Goal: Obtain resource: Download file/media

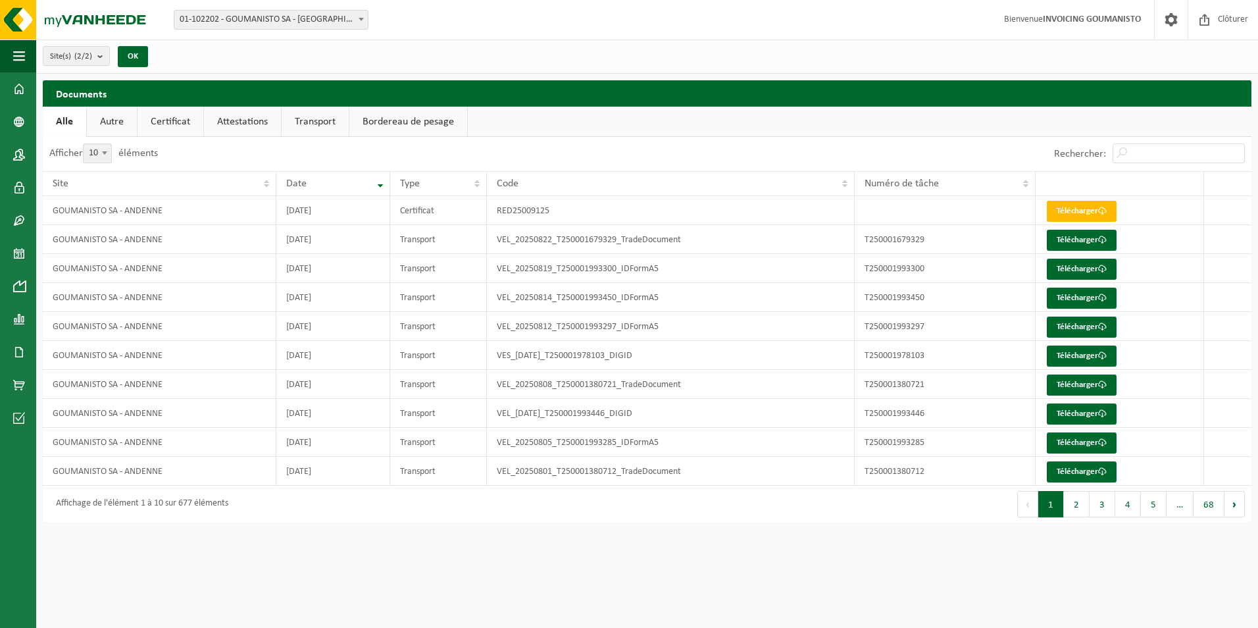
click at [172, 123] on link "Certificat" at bounding box center [170, 122] width 66 height 30
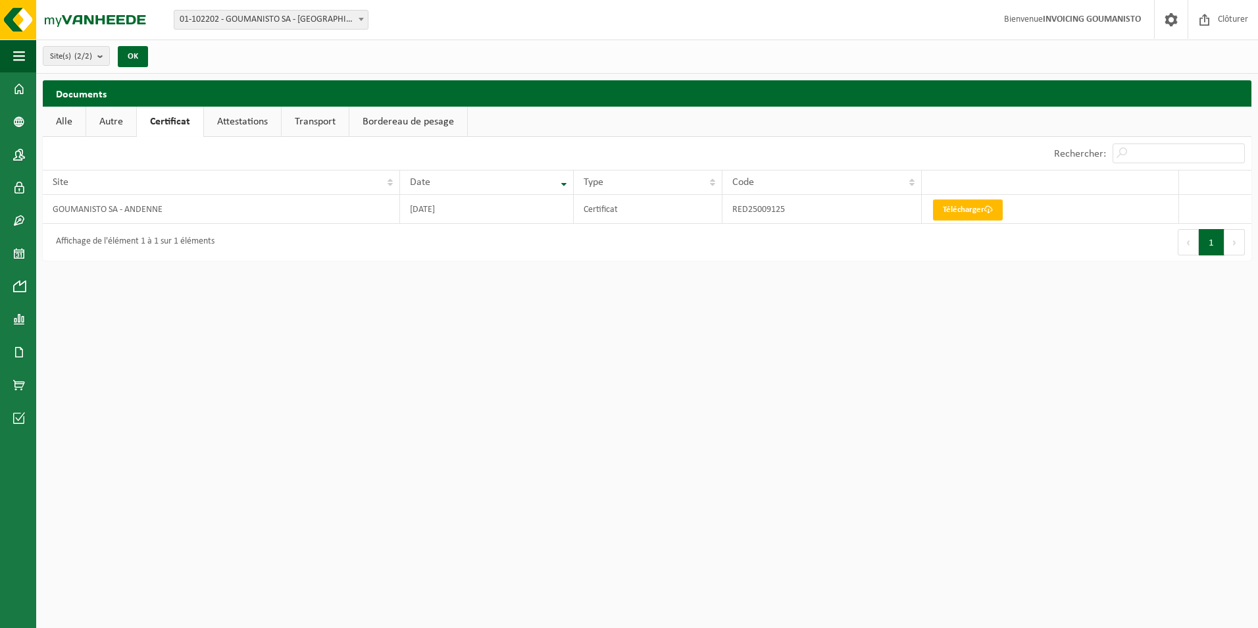
click at [127, 120] on link "Autre" at bounding box center [111, 122] width 50 height 30
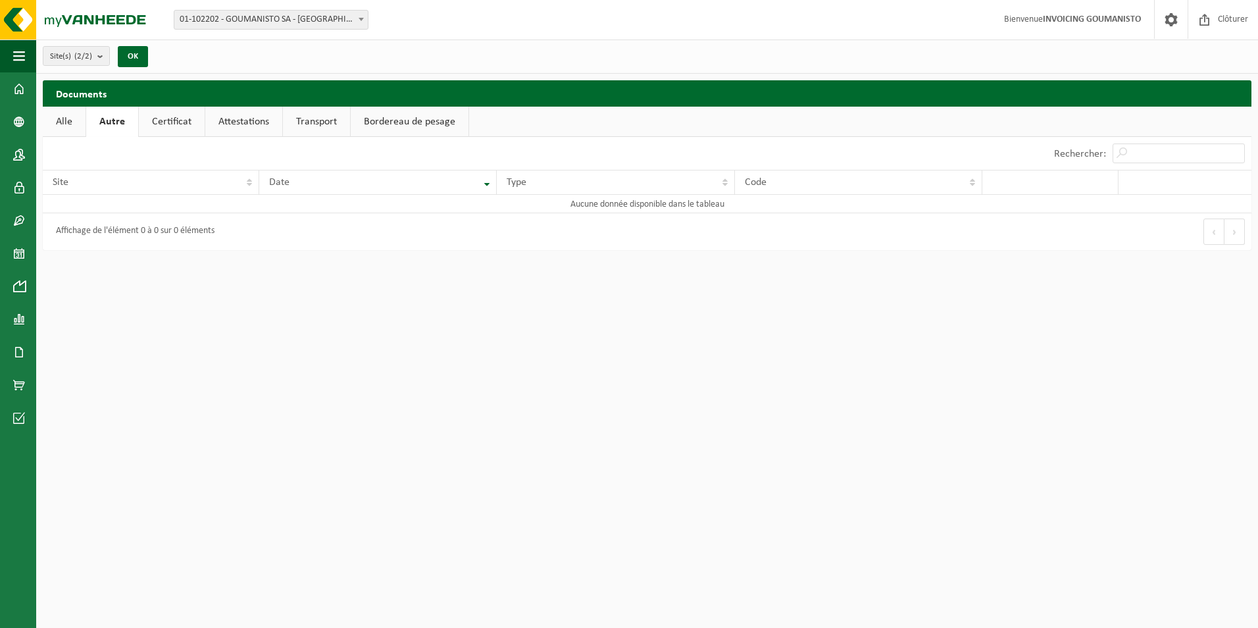
click at [72, 125] on link "Alle" at bounding box center [64, 122] width 43 height 30
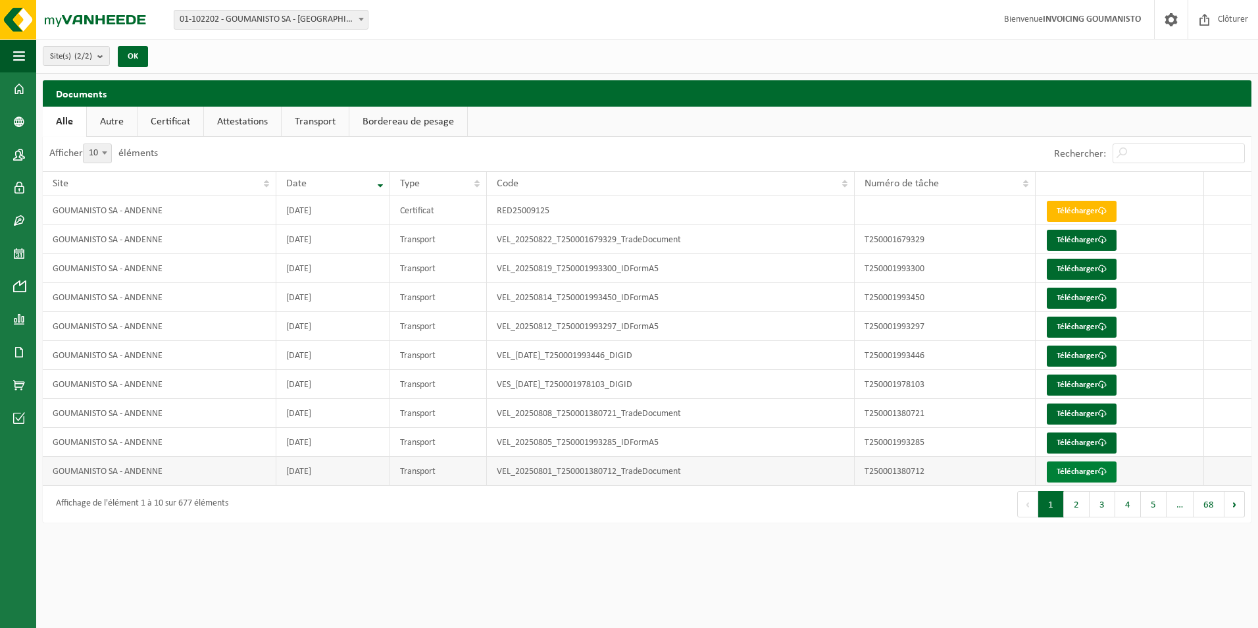
click at [1095, 468] on link "Télécharger" at bounding box center [1082, 471] width 70 height 21
click at [142, 118] on link "Certificat" at bounding box center [170, 122] width 66 height 30
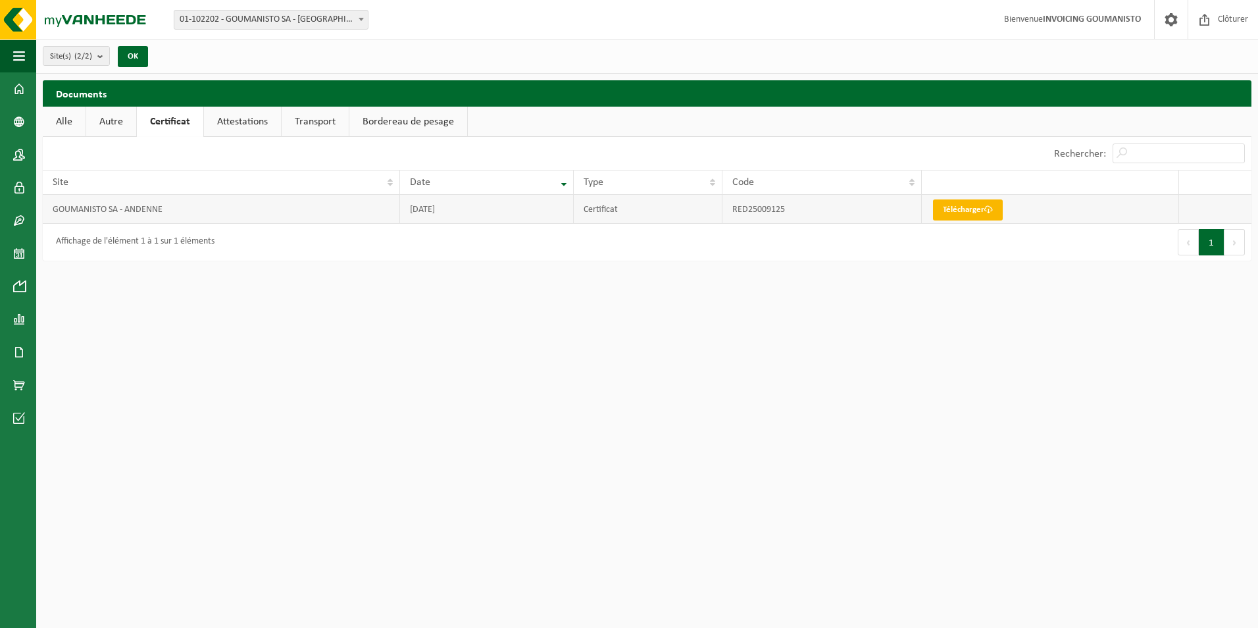
click at [991, 205] on span at bounding box center [988, 209] width 9 height 9
click at [250, 123] on link "Attestations" at bounding box center [242, 122] width 77 height 30
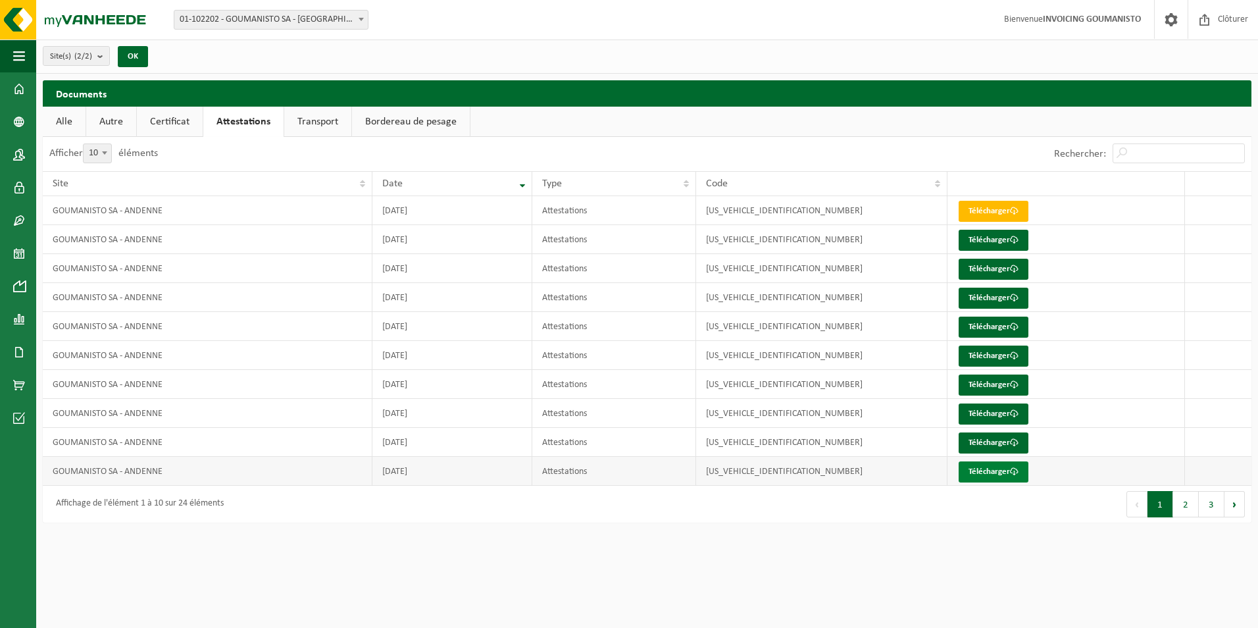
click at [993, 467] on link "Télécharger" at bounding box center [993, 471] width 70 height 21
click at [399, 124] on link "Bordereau de pesage" at bounding box center [411, 122] width 118 height 30
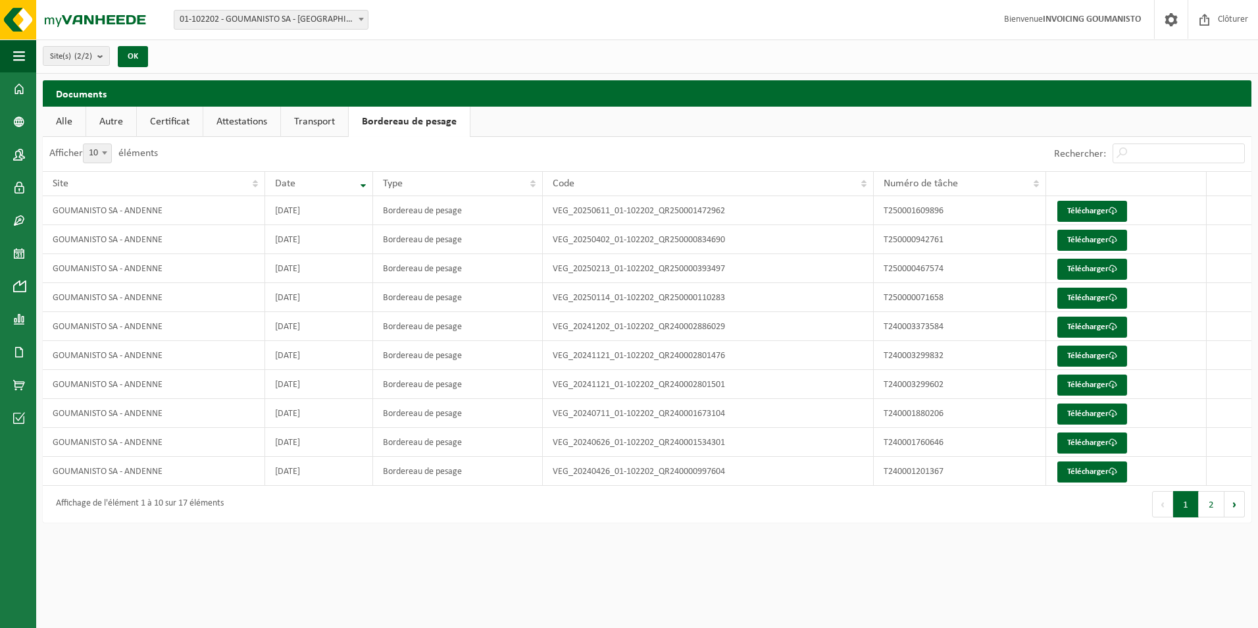
click at [309, 122] on link "Transport" at bounding box center [314, 122] width 67 height 30
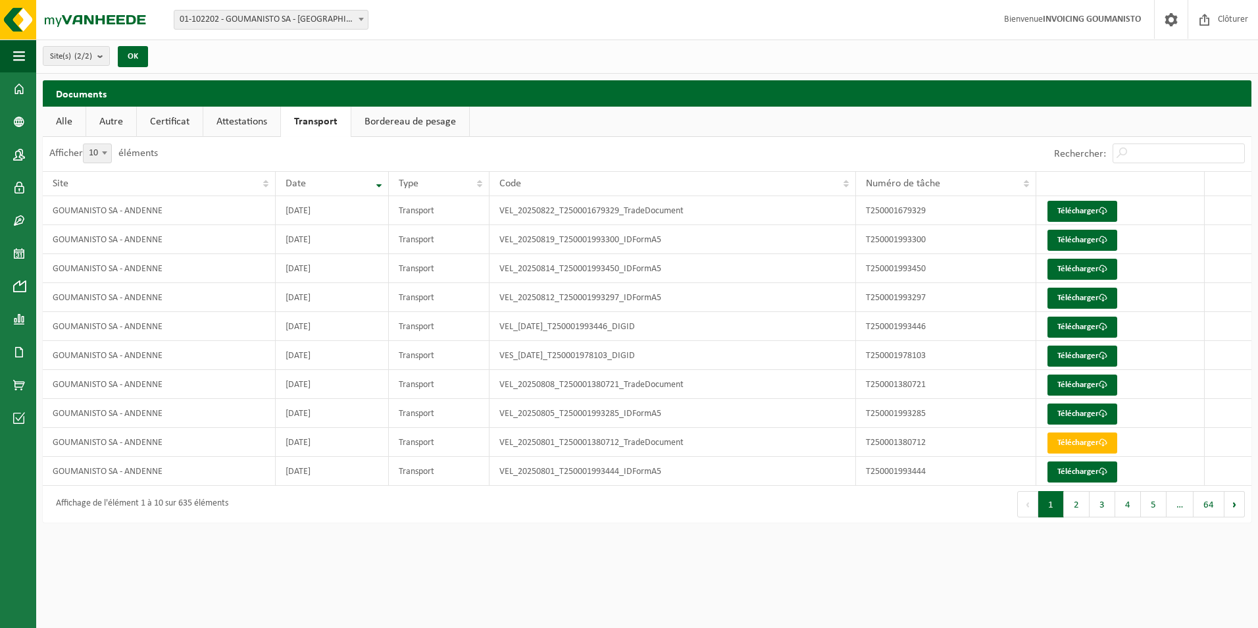
click at [226, 123] on link "Attestations" at bounding box center [241, 122] width 77 height 30
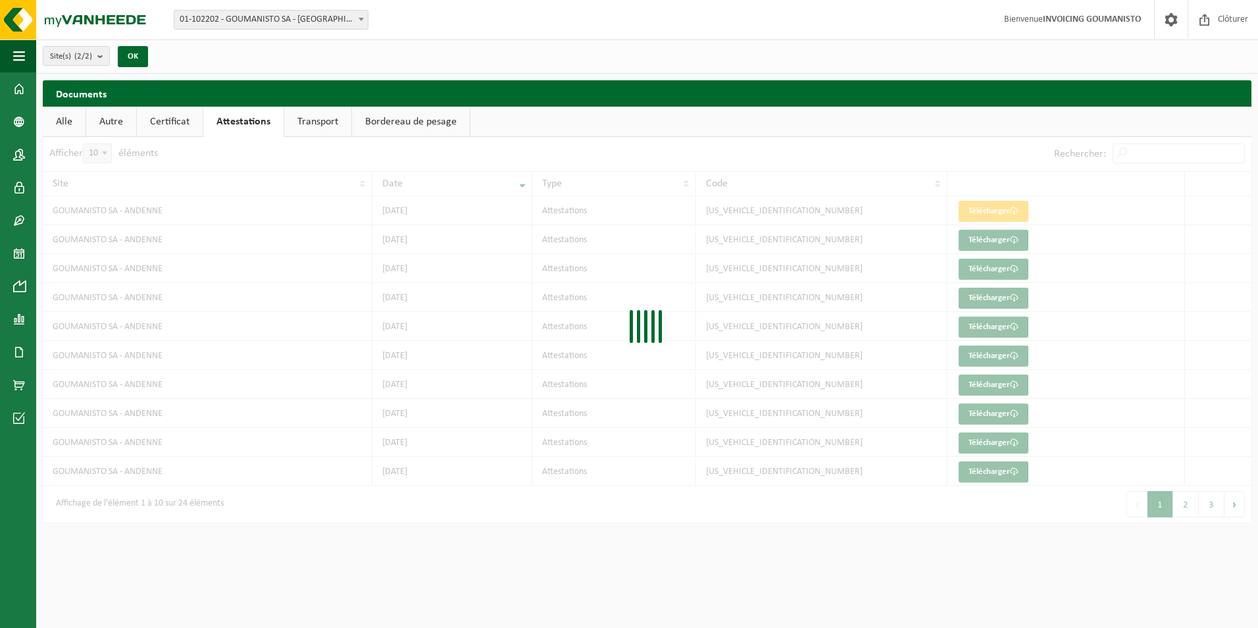
click at [67, 112] on link "Alle" at bounding box center [64, 122] width 43 height 30
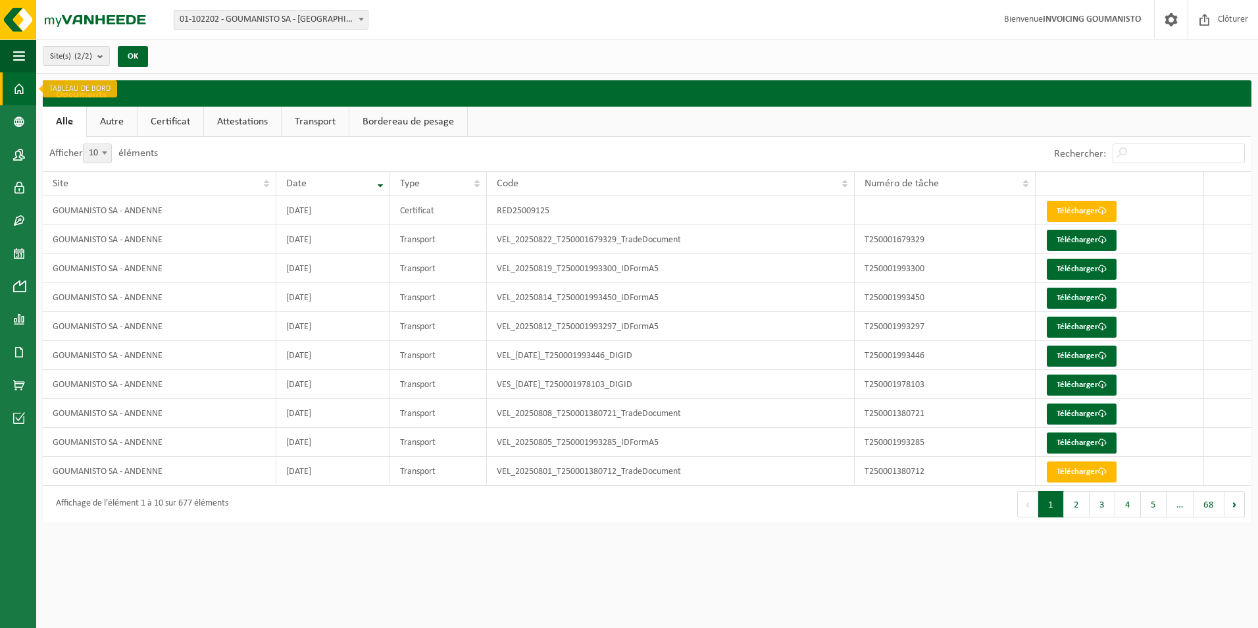
click at [26, 93] on link "Tableau de bord" at bounding box center [18, 88] width 36 height 33
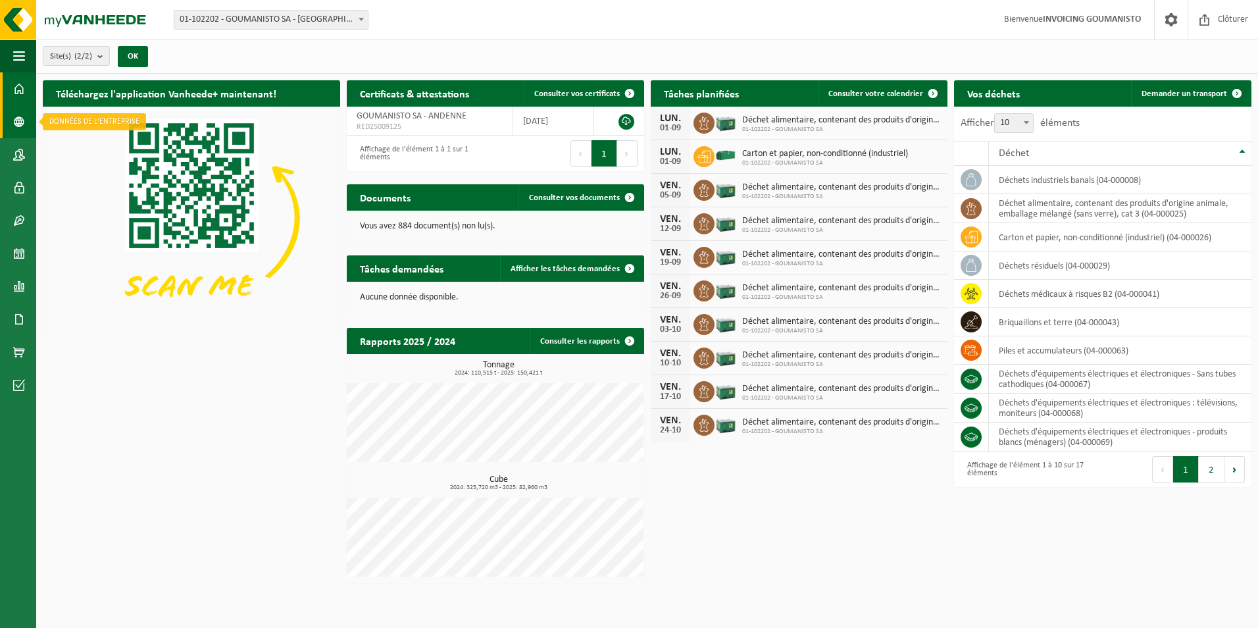
click at [7, 116] on link "Données de l'entrepr..." at bounding box center [18, 121] width 36 height 33
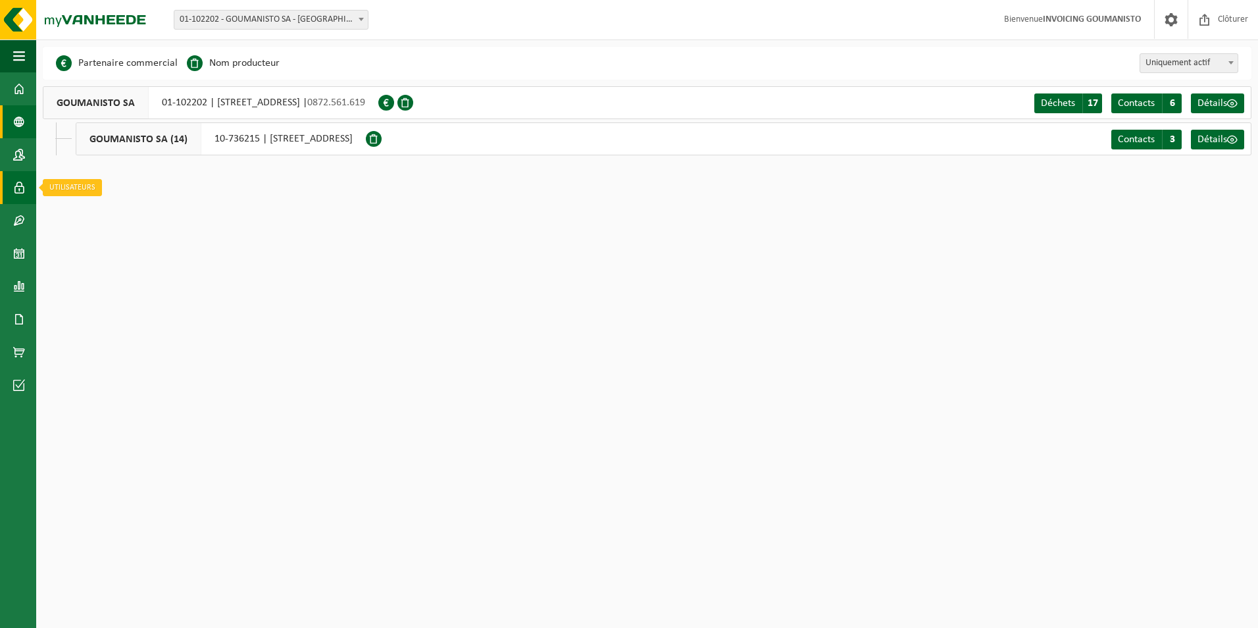
click at [24, 181] on span at bounding box center [19, 187] width 12 height 33
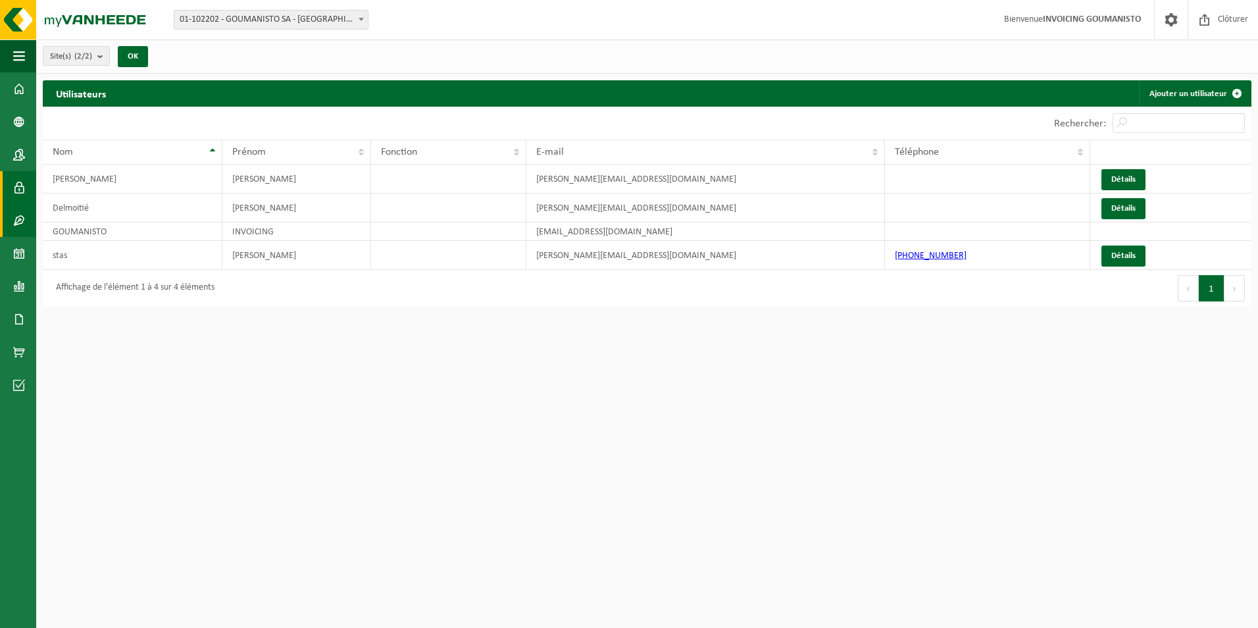
click at [14, 216] on span at bounding box center [19, 220] width 12 height 33
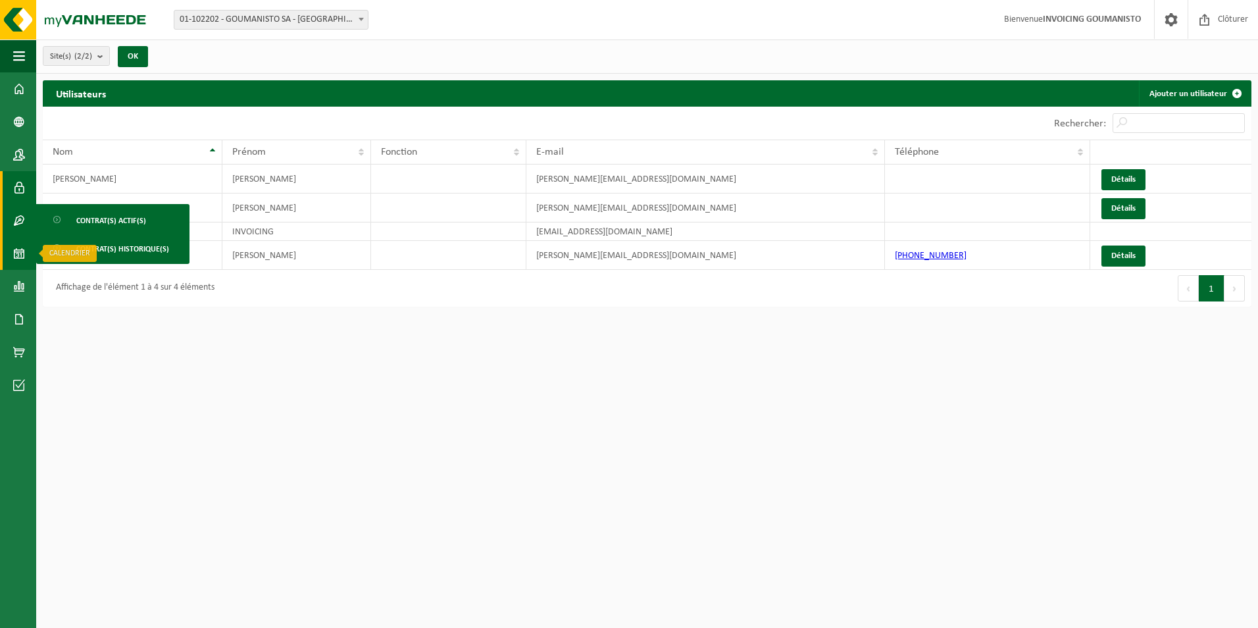
click at [12, 253] on link "Calendrier" at bounding box center [18, 253] width 36 height 33
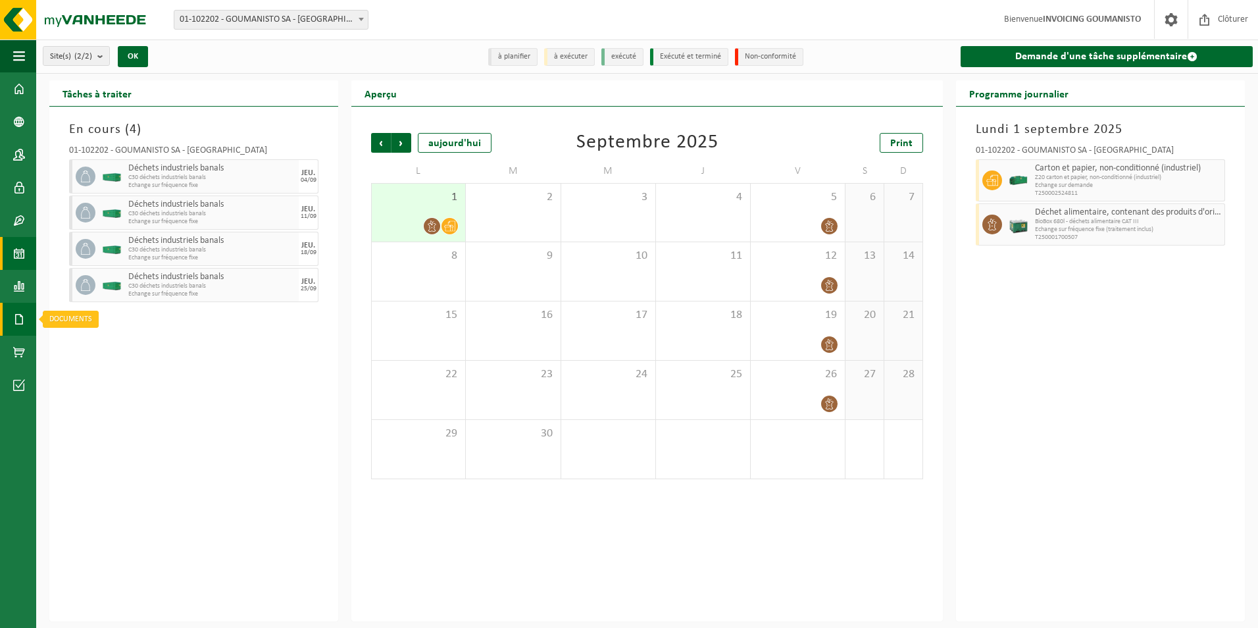
click at [20, 317] on span at bounding box center [19, 319] width 12 height 33
click at [93, 344] on span "Documents" at bounding box center [97, 347] width 43 height 25
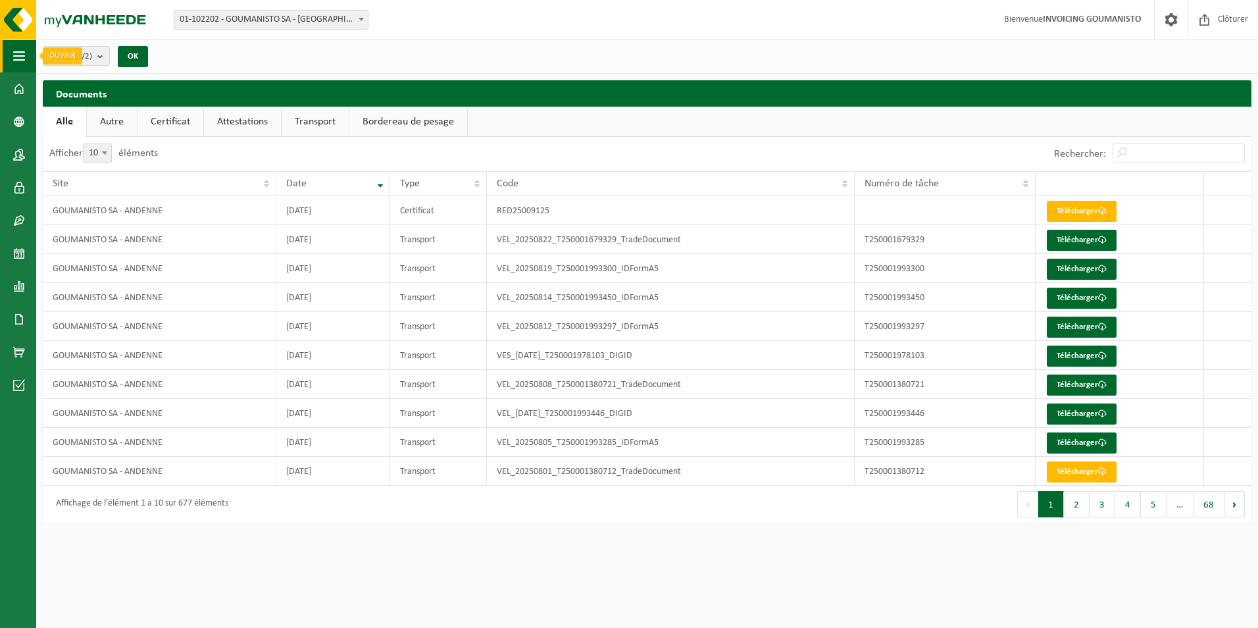
click at [30, 58] on button "Navigation" at bounding box center [18, 55] width 36 height 33
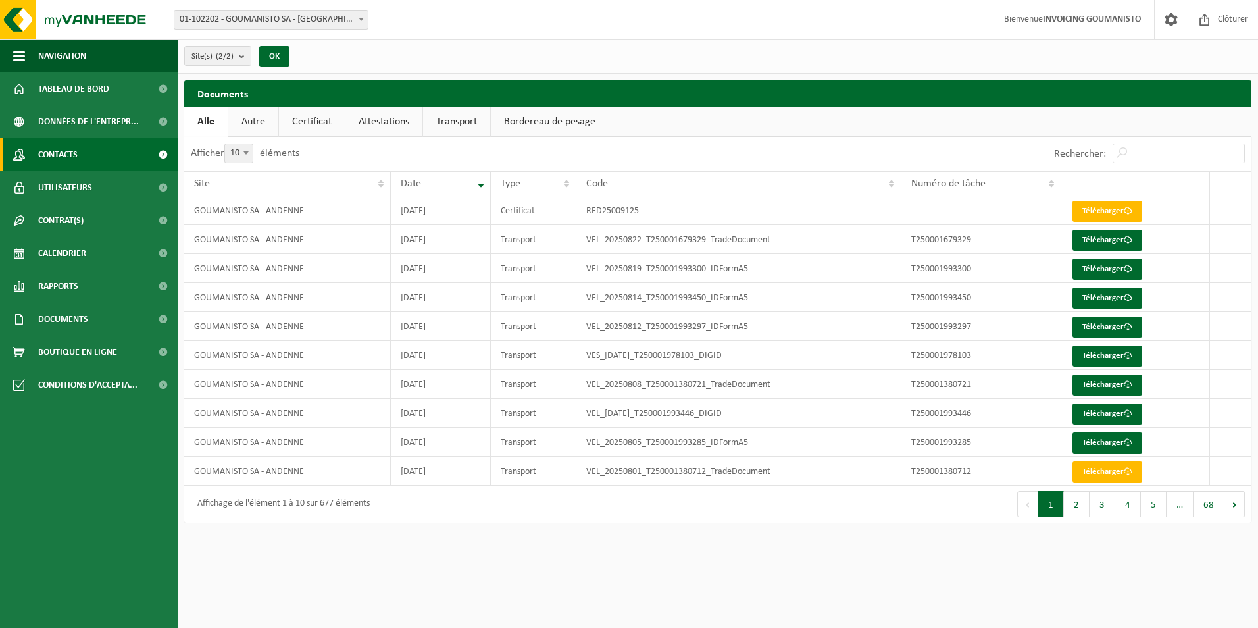
click at [96, 153] on link "Contacts" at bounding box center [89, 154] width 178 height 33
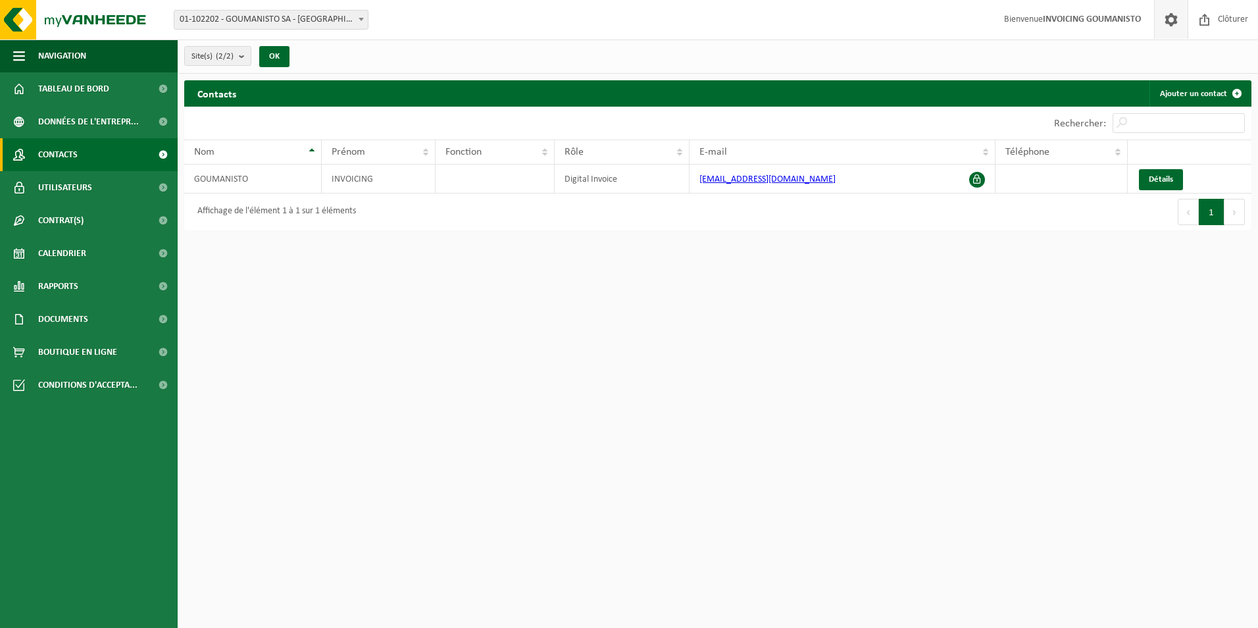
click at [1169, 29] on span at bounding box center [1171, 19] width 20 height 39
